Goal: Task Accomplishment & Management: Manage account settings

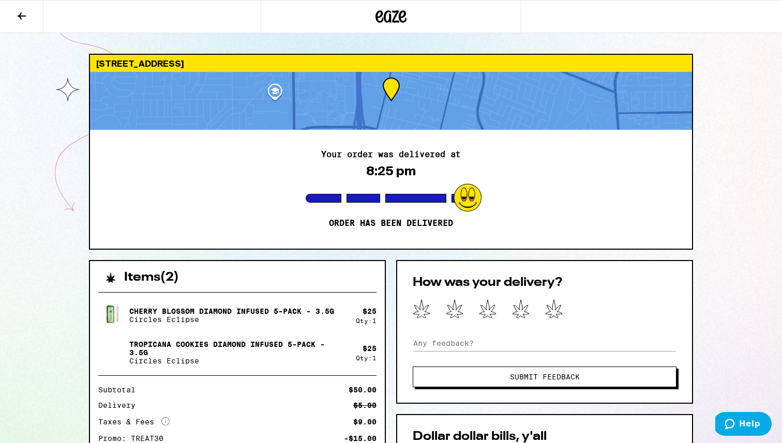
click at [18, 19] on icon at bounding box center [22, 16] width 12 height 12
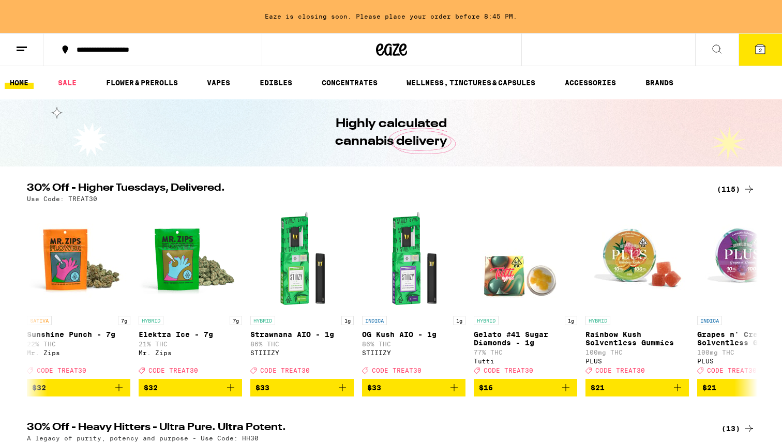
click at [18, 43] on icon at bounding box center [22, 49] width 12 height 12
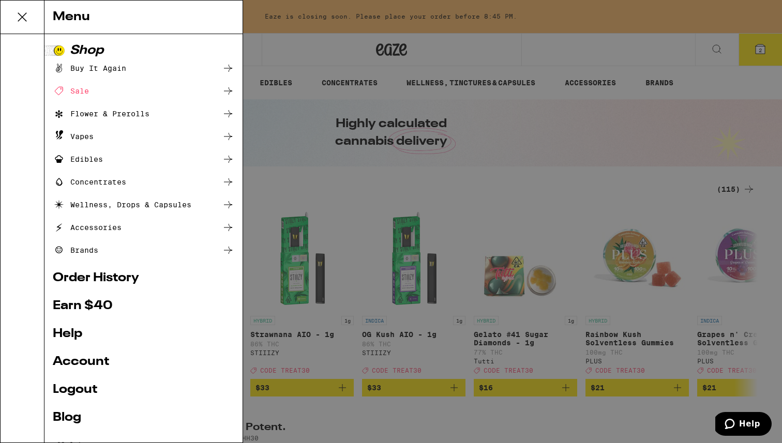
scroll to position [32, 0]
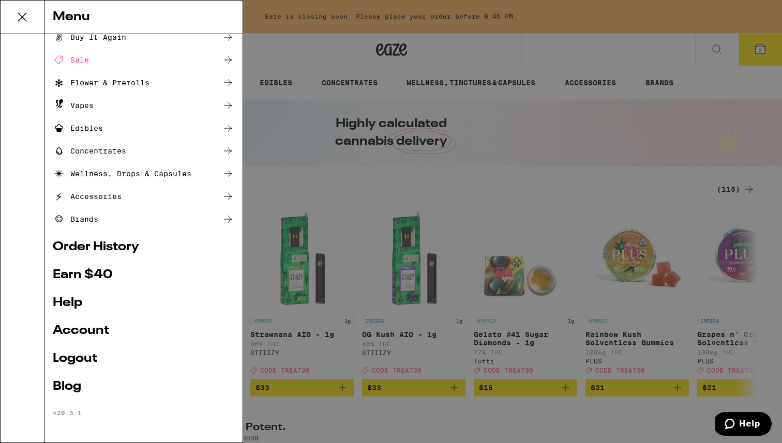
click at [90, 357] on link "Logout" at bounding box center [143, 359] width 181 height 12
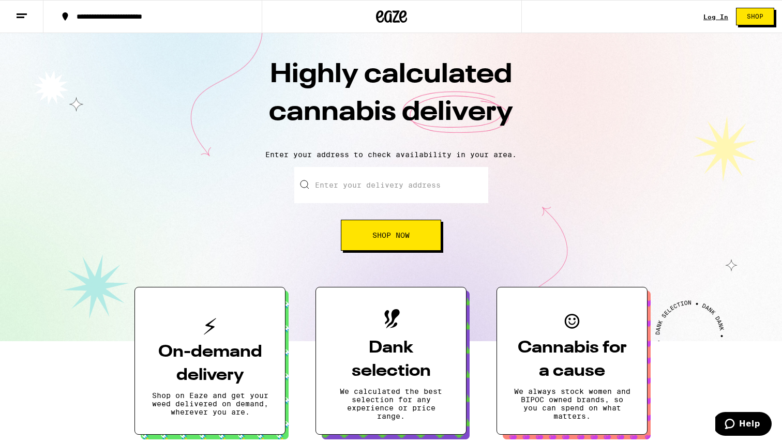
click at [16, 13] on icon at bounding box center [22, 16] width 12 height 12
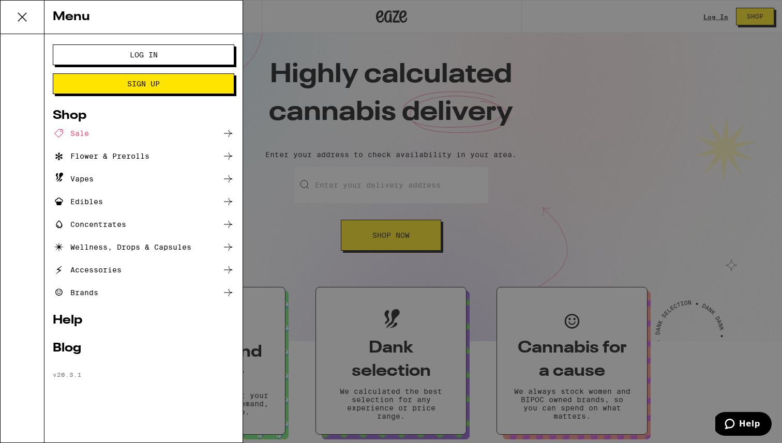
click at [160, 57] on span "Log In" at bounding box center [144, 54] width 98 height 7
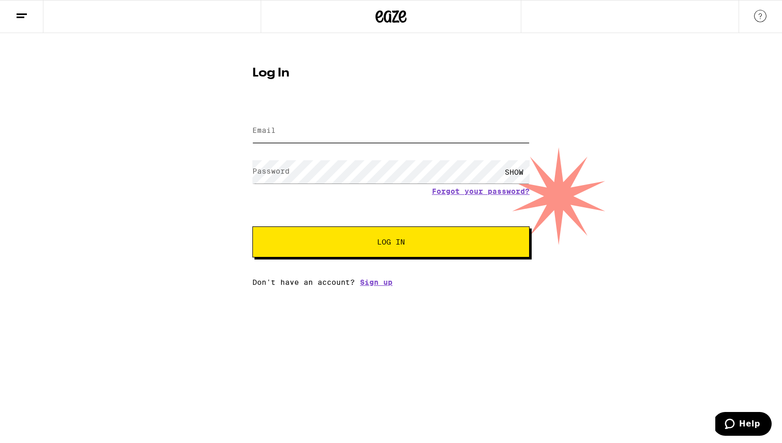
click at [311, 131] on input "Email" at bounding box center [390, 130] width 277 height 23
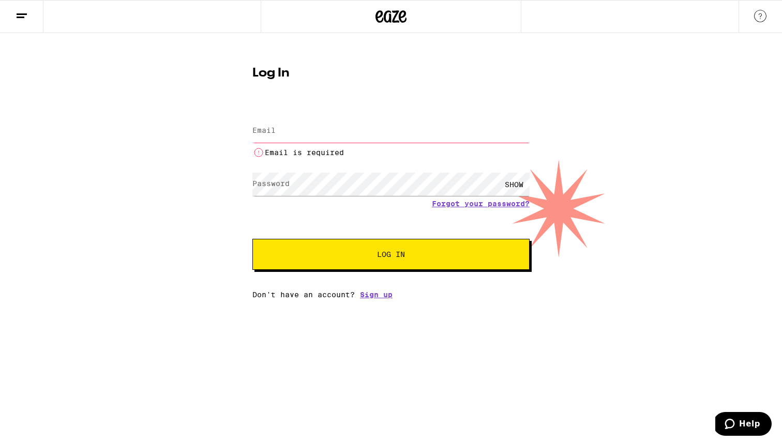
type input "harshilsutariya4@gmail.com"
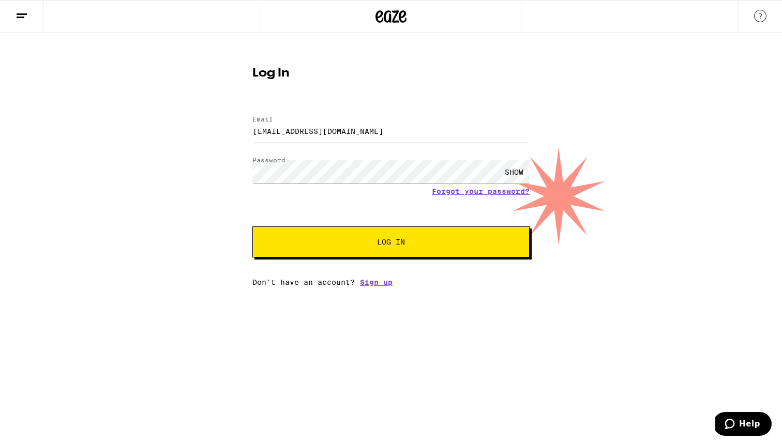
click at [377, 242] on span "Log In" at bounding box center [391, 241] width 28 height 7
